Goal: Task Accomplishment & Management: Manage account settings

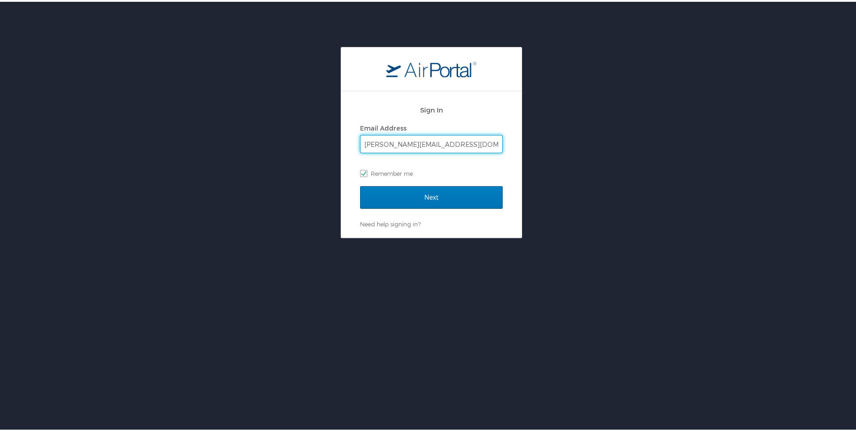
click at [479, 140] on input "[PERSON_NAME][EMAIL_ADDRESS][DOMAIN_NAME]" at bounding box center [432, 142] width 142 height 17
type input "[EMAIL_ADDRESS][DOMAIN_NAME]"
checkbox input "false"
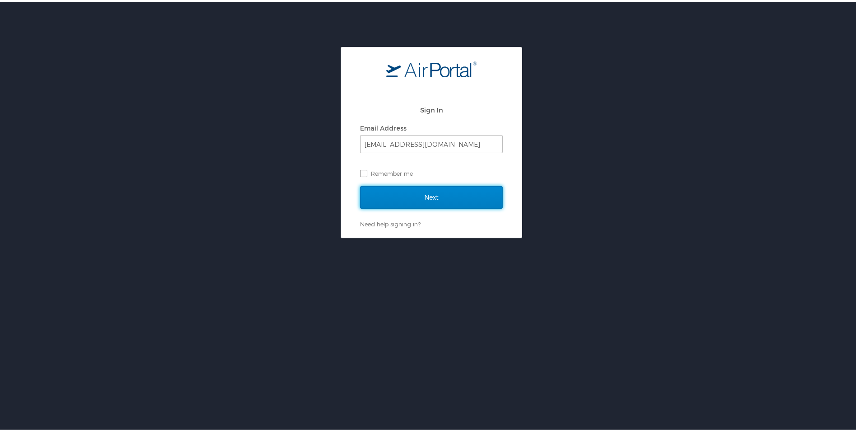
click at [407, 191] on input "Next" at bounding box center [431, 195] width 143 height 23
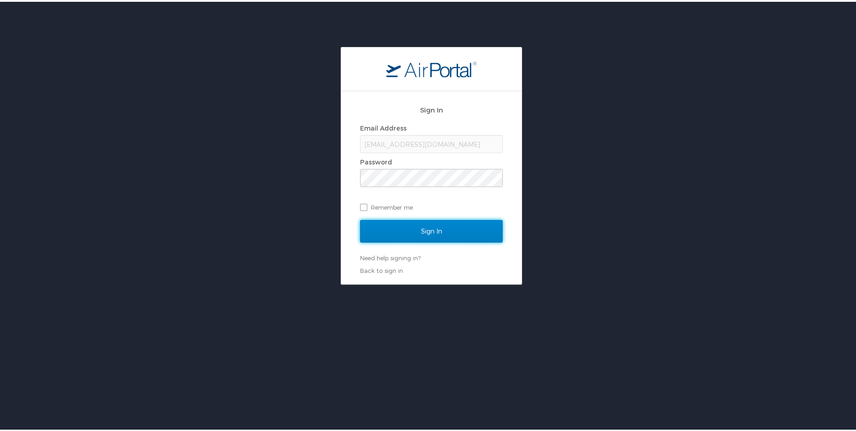
drag, startPoint x: 406, startPoint y: 220, endPoint x: 412, endPoint y: 223, distance: 6.7
click at [406, 221] on input "Sign In" at bounding box center [431, 229] width 143 height 23
